Goal: Task Accomplishment & Management: Complete application form

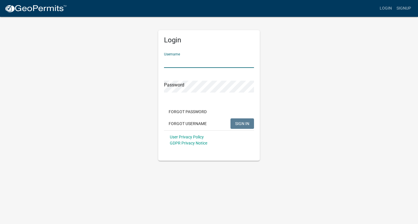
click at [251, 62] on input "Username" at bounding box center [209, 62] width 90 height 12
type input "tmoore2120"
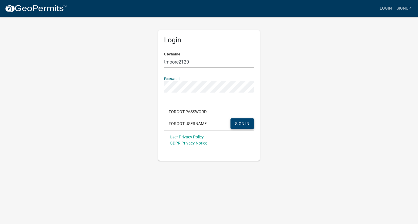
click at [241, 125] on span "SIGN IN" at bounding box center [242, 123] width 14 height 5
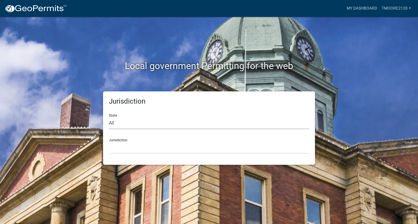
click at [171, 124] on select "All [US_STATE] [US_STATE] [US_STATE] [US_STATE] [US_STATE] [US_STATE] [US_STATE…" at bounding box center [209, 123] width 200 height 12
select select "[US_STATE]"
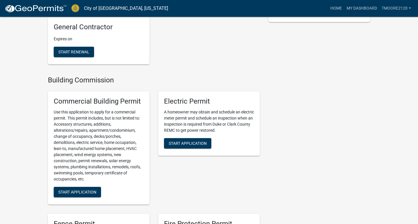
scroll to position [124, 0]
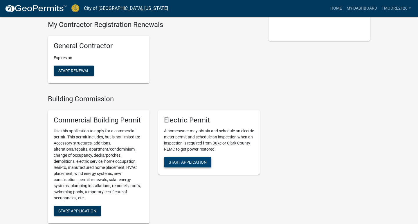
click at [197, 157] on button "Start Application" at bounding box center [187, 162] width 47 height 10
